Goal: Information Seeking & Learning: Learn about a topic

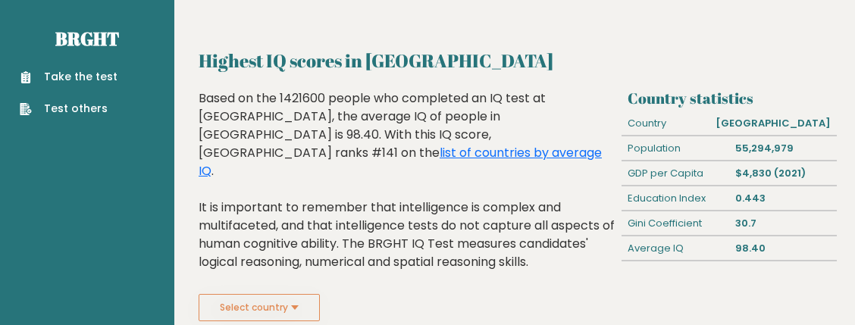
click at [713, 104] on h3 "Country statistics" at bounding box center [729, 98] width 203 height 18
click at [710, 114] on div "Country" at bounding box center [666, 123] width 88 height 24
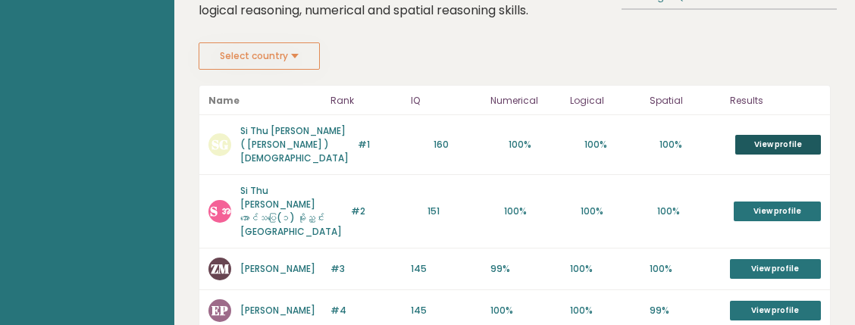
scroll to position [252, 0]
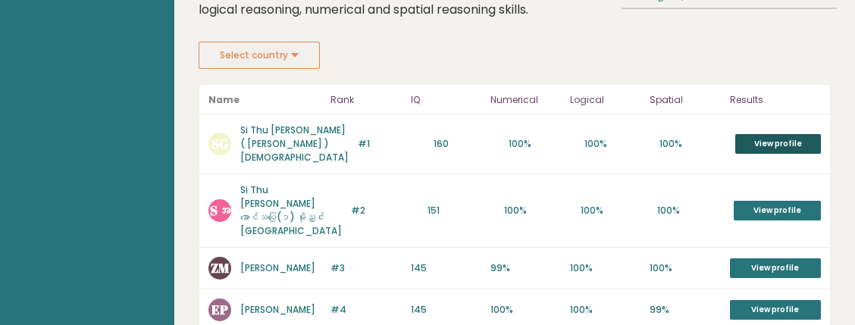
click at [775, 134] on link "View profile" at bounding box center [778, 144] width 86 height 20
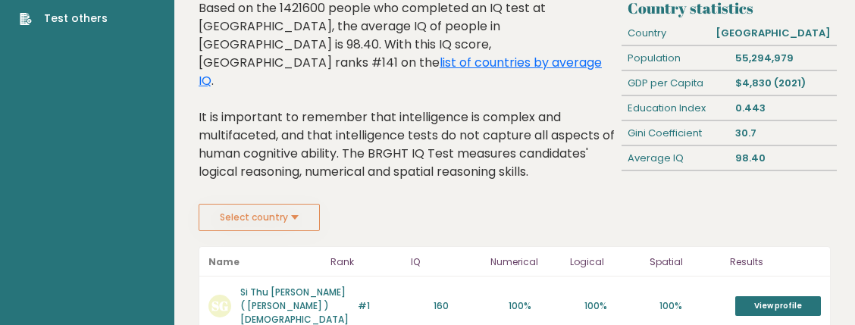
scroll to position [127, 0]
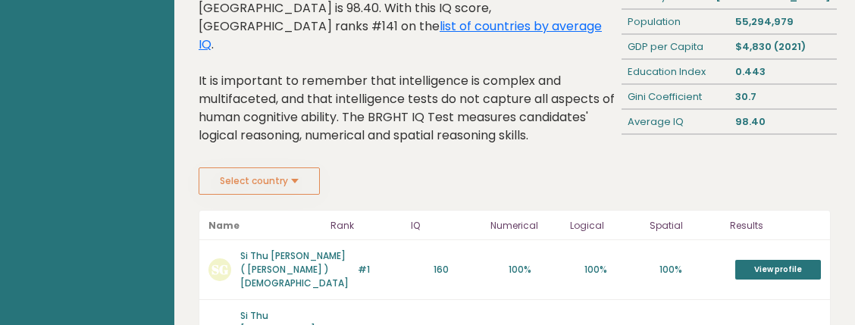
click at [281, 168] on button "Select country" at bounding box center [259, 181] width 121 height 27
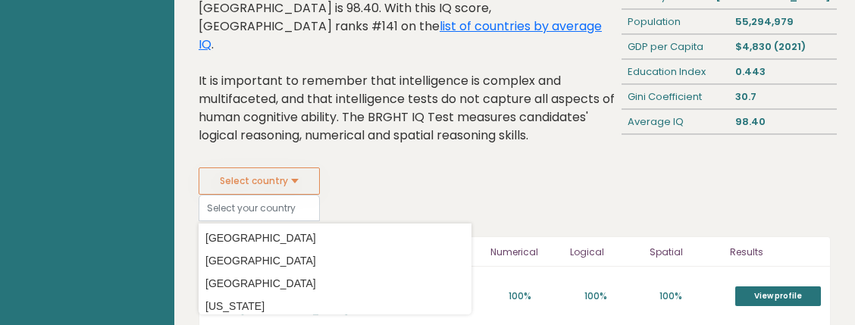
click at [374, 92] on div "Based on the 1421600 people who completed an IQ test at BRGHT, the average IQ o…" at bounding box center [408, 65] width 418 height 205
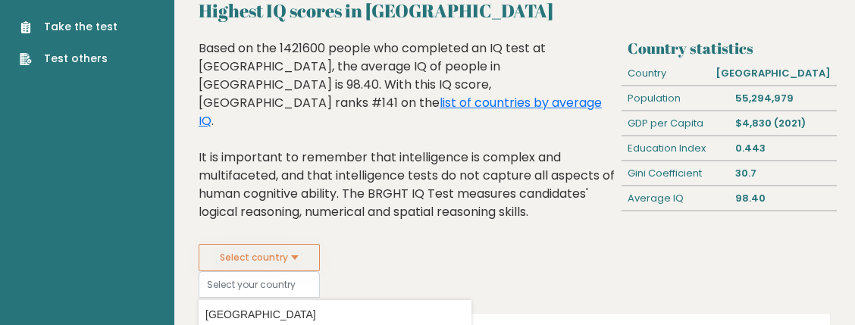
scroll to position [0, 0]
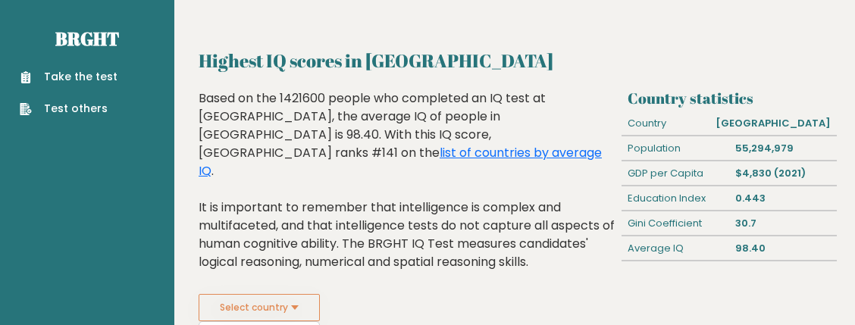
click at [85, 77] on link "Take the test" at bounding box center [69, 77] width 98 height 16
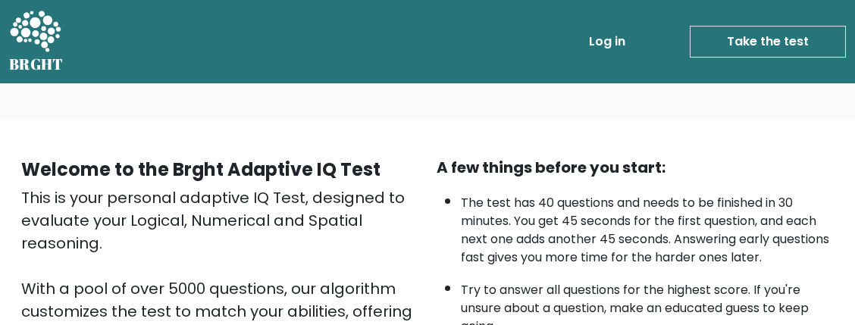
click at [626, 39] on link "Log in" at bounding box center [607, 42] width 49 height 30
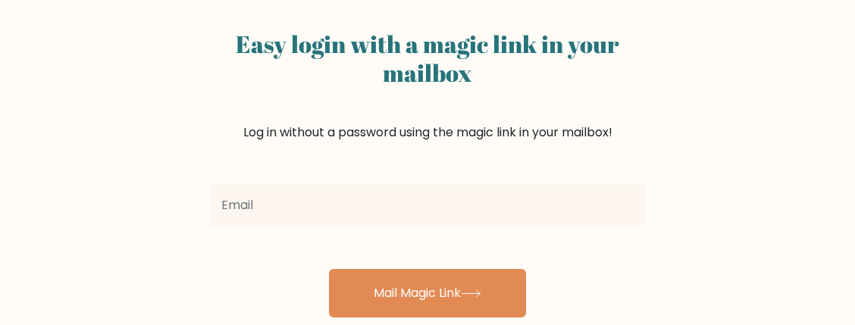
scroll to position [127, 0]
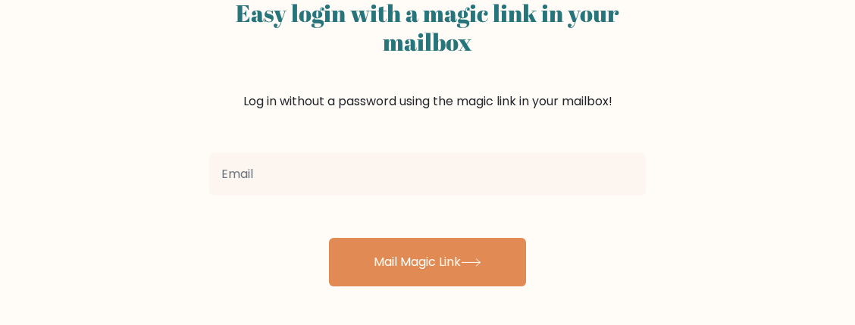
click at [298, 162] on input "email" at bounding box center [427, 174] width 437 height 42
click at [295, 166] on input "email" at bounding box center [427, 174] width 437 height 42
type input "letgoto5k@gmail.com"
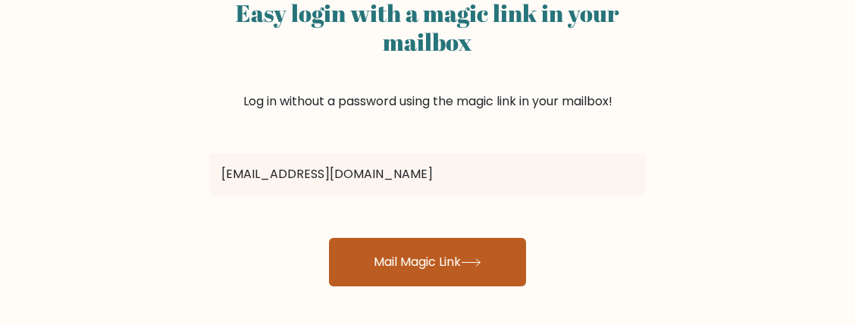
click at [413, 262] on button "Mail Magic Link" at bounding box center [427, 262] width 197 height 49
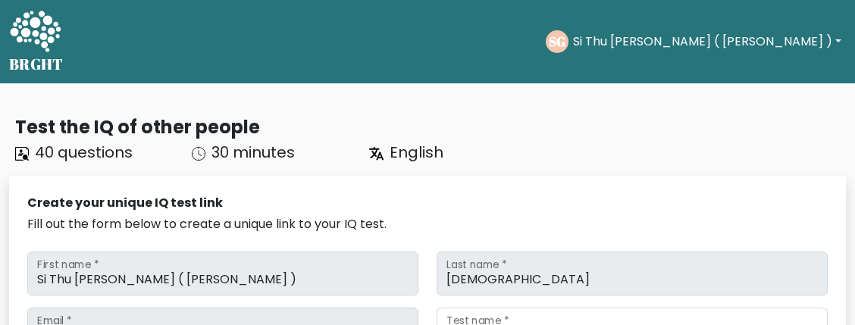
click at [718, 42] on button "Si Thu [PERSON_NAME] ( [PERSON_NAME] )" at bounding box center [707, 42] width 277 height 20
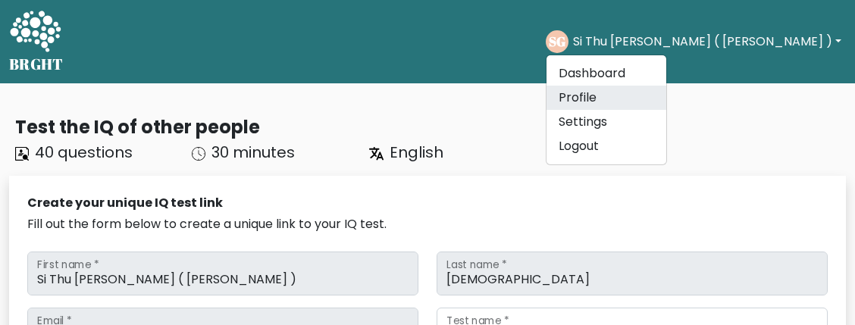
click at [666, 105] on link "Profile" at bounding box center [607, 98] width 120 height 24
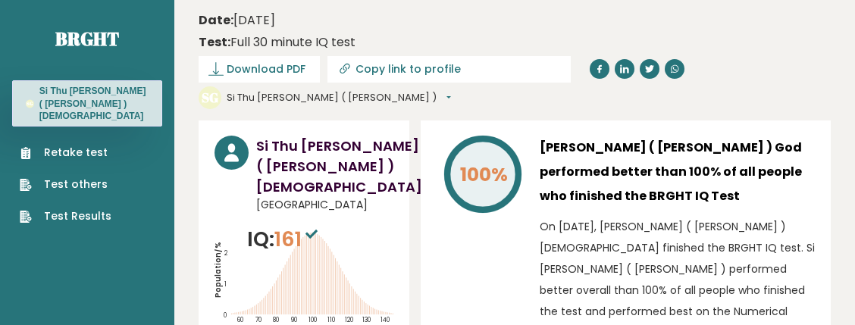
click at [100, 89] on h3 "Si Thu [PERSON_NAME] ( [PERSON_NAME] ) [DEMOGRAPHIC_DATA]" at bounding box center [93, 103] width 109 height 37
